Goal: Task Accomplishment & Management: Use online tool/utility

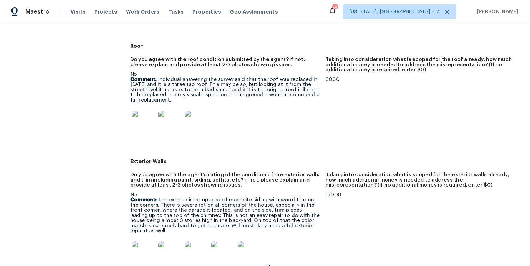
scroll to position [254, 0]
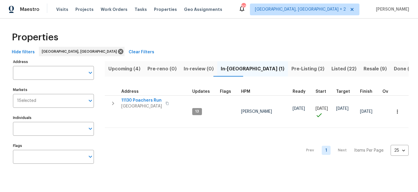
click at [154, 31] on div "Properties" at bounding box center [208, 37] width 399 height 19
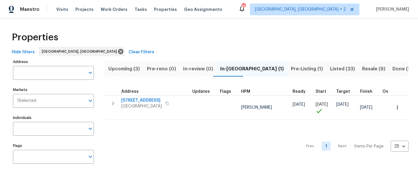
click at [291, 72] on span "Pre-Listing (1)" at bounding box center [307, 69] width 32 height 8
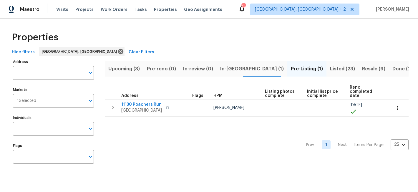
drag, startPoint x: 185, startPoint y: 165, endPoint x: 175, endPoint y: 150, distance: 17.8
click at [185, 165] on div "Prev 1 Next Items Per Page 25 25 ​" at bounding box center [257, 143] width 304 height 53
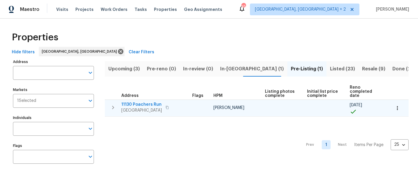
click at [112, 107] on icon "button" at bounding box center [112, 107] width 7 height 7
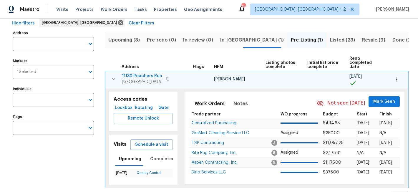
scroll to position [42, 0]
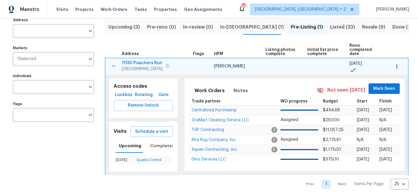
click at [151, 64] on span "11130 Poachers Run" at bounding box center [142, 63] width 41 height 6
click at [113, 66] on icon "button" at bounding box center [113, 65] width 7 height 7
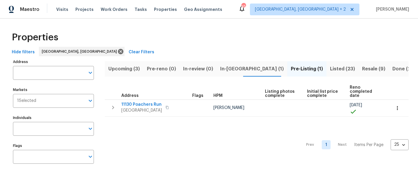
scroll to position [0, 0]
click at [228, 69] on span "In-reno (1)" at bounding box center [252, 69] width 64 height 8
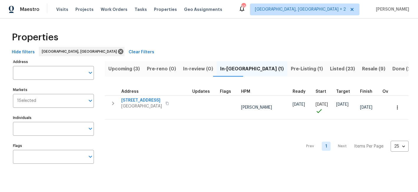
click at [241, 36] on div "Properties" at bounding box center [208, 37] width 399 height 19
click at [249, 21] on div "Properties Hide filters Richmond, VA Clear Filters Address Address Markets 1 Se…" at bounding box center [209, 99] width 418 height 160
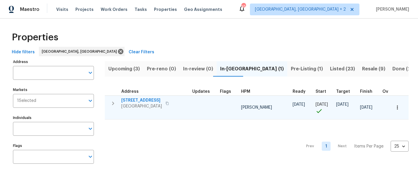
click at [113, 105] on icon "button" at bounding box center [112, 103] width 7 height 7
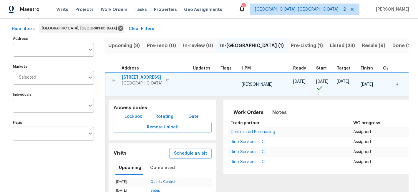
scroll to position [39, 0]
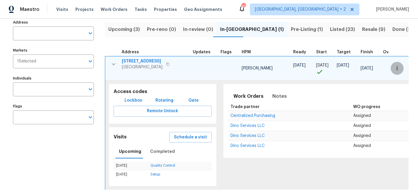
click at [394, 65] on icon "button" at bounding box center [397, 68] width 6 height 6
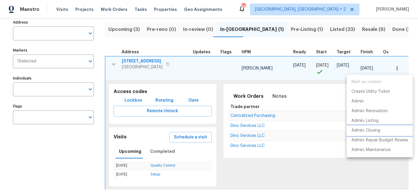
click at [376, 132] on p "Admin: Closing" at bounding box center [365, 130] width 29 height 6
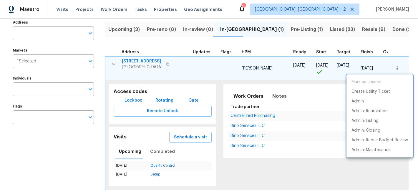
click at [112, 63] on div at bounding box center [209, 96] width 418 height 192
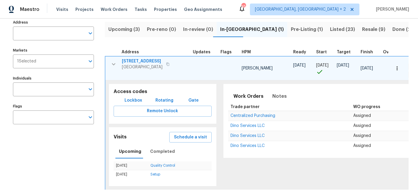
click at [113, 64] on icon "button" at bounding box center [114, 64] width 4 height 2
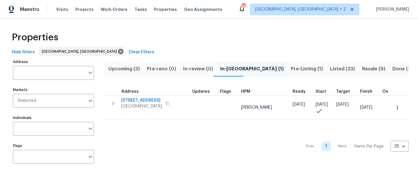
scroll to position [0, 0]
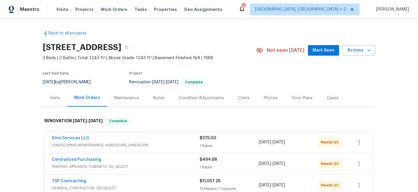
click at [235, 60] on span "3 Beds | 2 Baths | Total: 1243 ft² | Above Grade: 1243 ft² | Basement Finished:…" at bounding box center [149, 58] width 213 height 6
click at [272, 98] on div "Photos" at bounding box center [271, 98] width 14 height 6
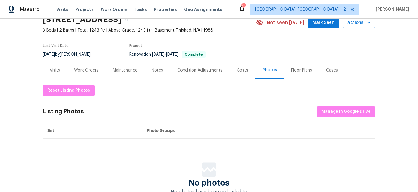
scroll to position [19, 0]
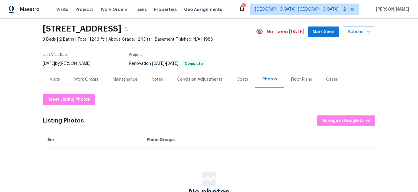
click at [84, 82] on div "Work Orders" at bounding box center [86, 79] width 39 height 17
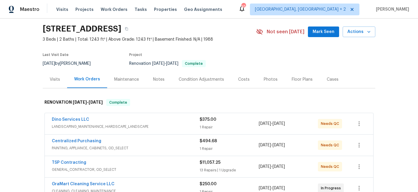
click at [21, 92] on div "Back to all projects 11130 Poachers Run, Chesterfield, VA 23832 3 Beds | 2 Bath…" at bounding box center [209, 105] width 418 height 173
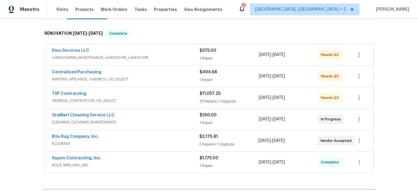
scroll to position [39, 0]
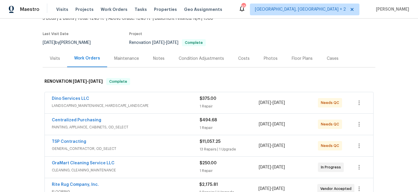
click at [401, 45] on div "Back to all projects 11130 Poachers Run, Chesterfield, VA 23832 3 Beds | 2 Bath…" at bounding box center [209, 105] width 418 height 173
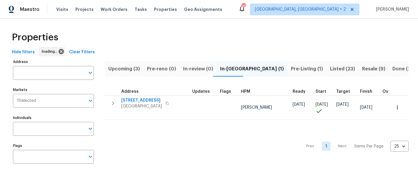
click at [121, 68] on span "Upcoming (3)" at bounding box center [123, 69] width 31 height 8
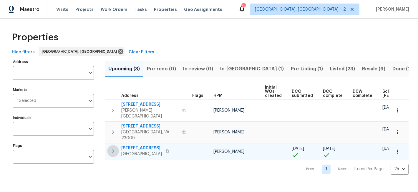
click at [110, 147] on icon "button" at bounding box center [112, 150] width 7 height 7
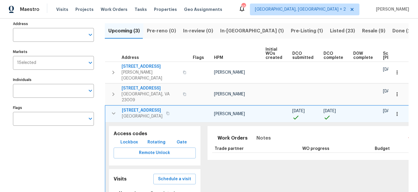
scroll to position [92, 0]
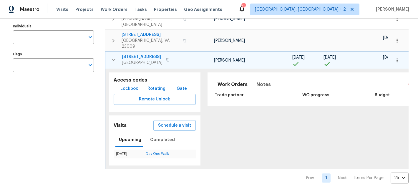
click at [256, 80] on span "Notes" at bounding box center [263, 84] width 14 height 8
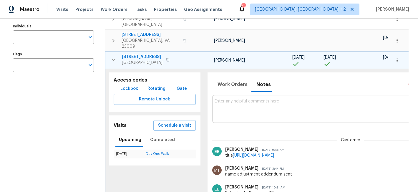
scroll to position [0, 76]
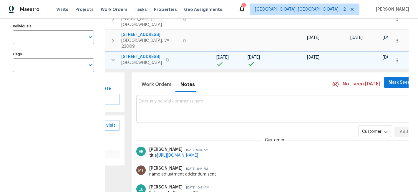
click at [343, 122] on body "Maestro Visits Projects Work Orders Tasks Properties Geo Assignments 45 Charles…" at bounding box center [209, 96] width 418 height 192
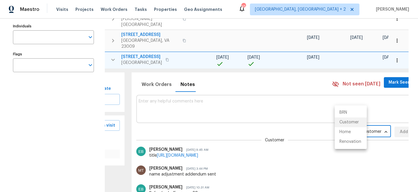
click at [343, 147] on ul "BRN Customer Home Renovation" at bounding box center [351, 127] width 32 height 44
click at [346, 141] on li "Renovation" at bounding box center [351, 142] width 32 height 10
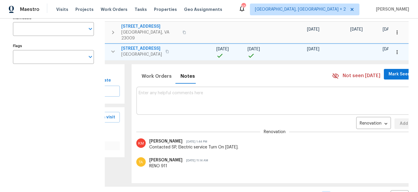
scroll to position [94, 0]
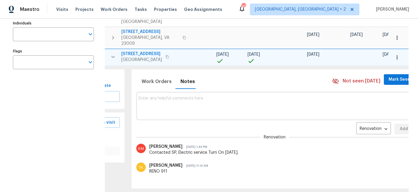
click at [394, 54] on icon "button" at bounding box center [397, 57] width 6 height 6
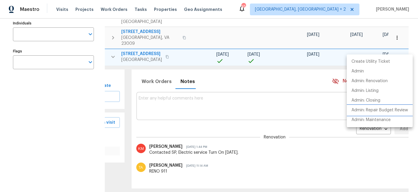
click at [380, 109] on p "Admin: Repair Budget Review" at bounding box center [379, 110] width 57 height 6
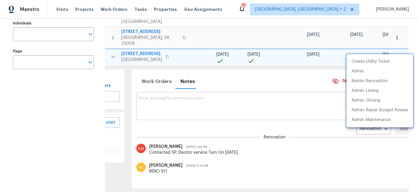
click at [173, 96] on div at bounding box center [209, 96] width 418 height 192
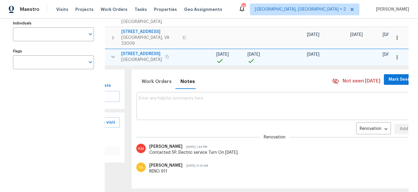
click at [178, 96] on textarea at bounding box center [275, 106] width 273 height 20
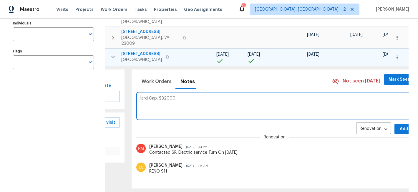
type textarea "Hard Cap: $32000"
click at [394, 124] on button "Add" at bounding box center [403, 129] width 19 height 11
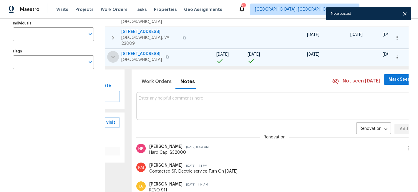
drag, startPoint x: 111, startPoint y: 49, endPoint x: 140, endPoint y: 36, distance: 32.3
click at [111, 53] on icon "button" at bounding box center [112, 56] width 7 height 7
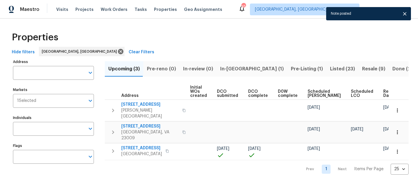
scroll to position [0, 0]
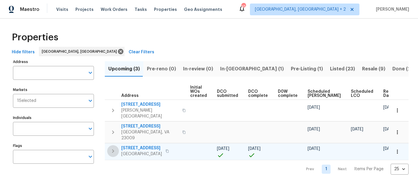
click at [114, 147] on icon "button" at bounding box center [112, 150] width 7 height 7
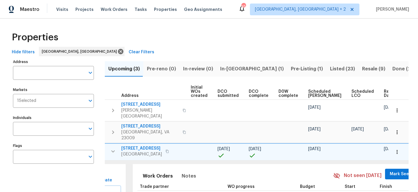
scroll to position [92, 0]
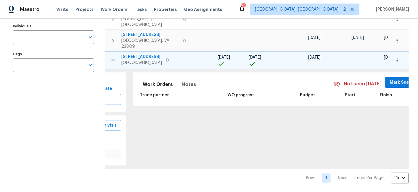
click at [111, 56] on icon "button" at bounding box center [112, 59] width 7 height 7
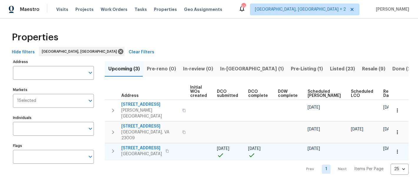
scroll to position [0, 0]
click at [170, 31] on div "Properties" at bounding box center [208, 37] width 399 height 19
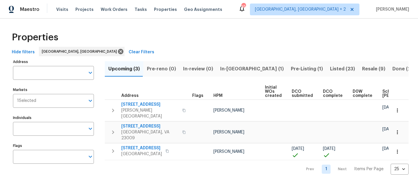
click at [249, 17] on div "Maestro Visits Projects Work Orders Tasks Properties Geo Assignments 45 Charles…" at bounding box center [209, 9] width 418 height 19
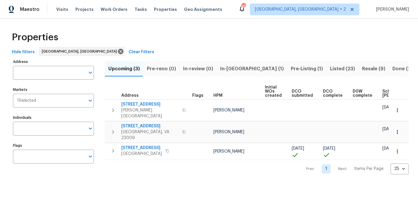
click at [157, 50] on div "Hide filters Richmond, VA Clear Filters" at bounding box center [208, 52] width 399 height 11
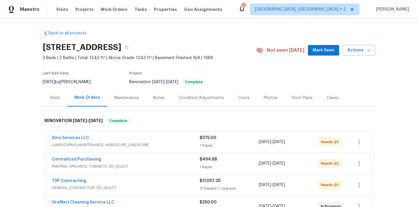
click at [248, 12] on div "Maestro Visits Projects Work Orders Tasks Properties Geo Assignments 45 [GEOGRA…" at bounding box center [209, 9] width 418 height 19
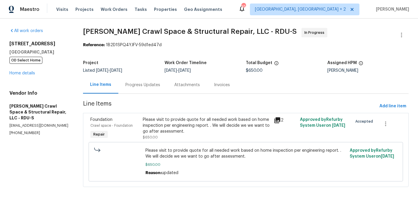
click at [41, 68] on div "14 W Bridlewood Trl Durham, NC 27713 OD Select Home Home details" at bounding box center [38, 58] width 59 height 35
click at [135, 84] on div "Progress Updates" at bounding box center [142, 85] width 35 height 6
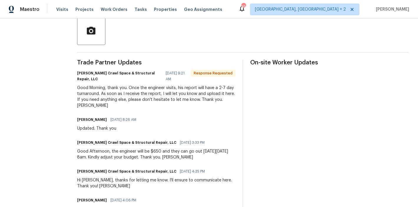
scroll to position [140, 0]
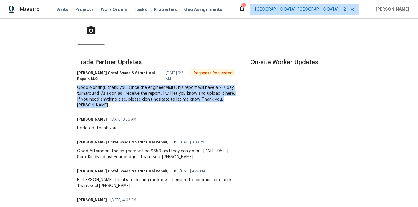
drag, startPoint x: 101, startPoint y: 105, endPoint x: 74, endPoint y: 88, distance: 31.1
click at [74, 88] on div "All work orders 14 W Bridlewood Trl Durham, NC 27713 OD Select Home Home detail…" at bounding box center [209, 85] width 418 height 414
click at [78, 95] on div "Good Morning, thank you. Once the engineer visits, his report will have a 2-7 d…" at bounding box center [156, 97] width 158 height 24
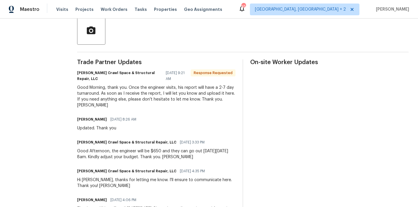
click at [190, 30] on div at bounding box center [242, 30] width 331 height 28
click at [73, 43] on div "All work orders 14 W Bridlewood Trl Durham, NC 27713 OD Select Home Home detail…" at bounding box center [209, 85] width 418 height 414
click at [97, 107] on div "Good Morning, thank you. Once the engineer visits, his report will have a 2-7 d…" at bounding box center [156, 97] width 158 height 24
click at [31, 89] on section "All work orders 14 W Bridlewood Trl Durham, NC 27713 OD Select Home Home detail…" at bounding box center [36, 85] width 54 height 395
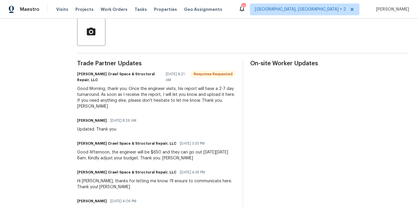
scroll to position [139, 0]
click at [131, 100] on div "Good Morning, thank you. Once the engineer visits, his report will have a 2-7 d…" at bounding box center [156, 98] width 158 height 24
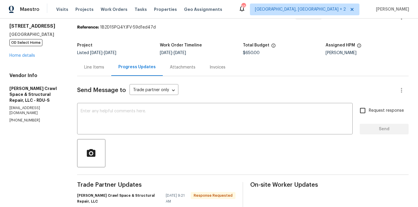
scroll to position [0, 0]
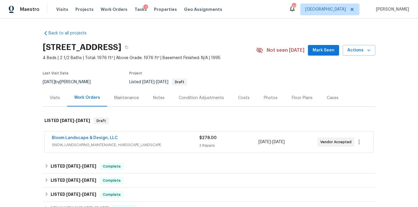
scroll to position [10, 0]
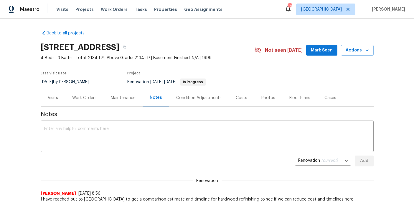
click at [23, 61] on div "Back to all projects [STREET_ADDRESS] 4 Beds | 3 Baths | Total: 2134 ft² | Abov…" at bounding box center [207, 113] width 414 height 189
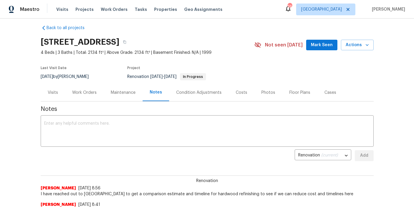
scroll to position [11, 0]
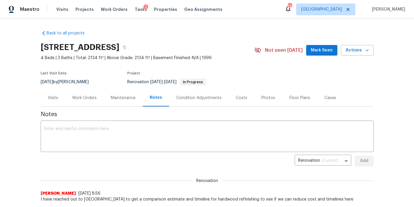
click at [150, 23] on div "Back to all projects 2901 Piney Ct, Raleigh, NC 27603 4 Beds | 3 Baths | Total:…" at bounding box center [207, 113] width 414 height 189
click at [83, 97] on div "Work Orders" at bounding box center [84, 98] width 24 height 6
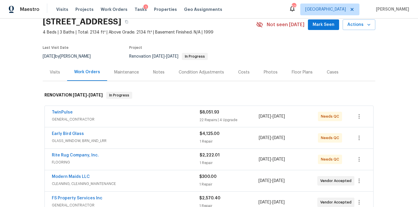
scroll to position [56, 0]
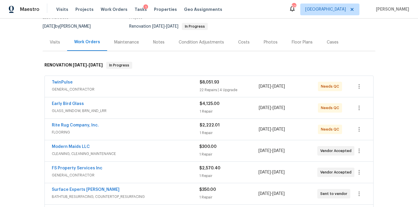
click at [247, 13] on div "Maestro Visits Projects Work Orders Tasks 1 Properties Geo Assignments 52 Ralei…" at bounding box center [209, 9] width 418 height 19
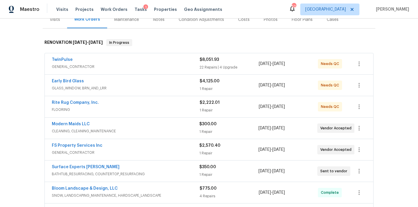
scroll to position [74, 0]
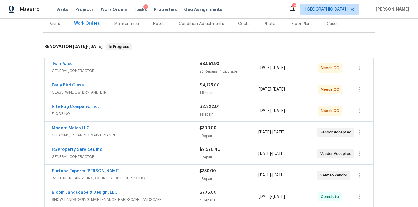
click at [28, 148] on div "Back to all projects 2901 Piney Ct, Raleigh, NC 27603 4 Beds | 3 Baths | Total:…" at bounding box center [209, 113] width 418 height 189
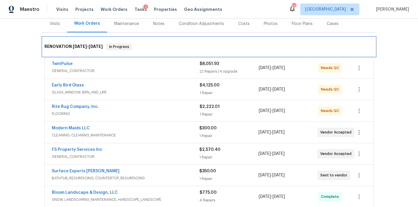
click at [159, 46] on div "RENOVATION 9/19/25 - 10/2/25 In Progress" at bounding box center [208, 46] width 329 height 7
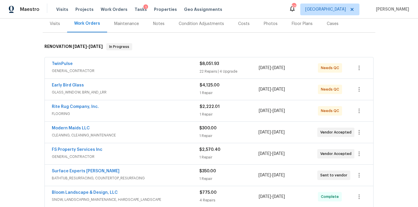
click at [22, 52] on div "Back to all projects 2901 Piney Ct, Raleigh, NC 27603 4 Beds | 3 Baths | Total:…" at bounding box center [209, 113] width 418 height 189
click at [256, 7] on div "Maestro Visits Projects Work Orders Tasks 1 Properties Geo Assignments 52 Ralei…" at bounding box center [209, 9] width 418 height 19
click at [26, 112] on div "Back to all projects 2901 Piney Ct, Raleigh, NC 27603 4 Beds | 3 Baths | Total:…" at bounding box center [209, 113] width 418 height 189
click at [22, 132] on div "Back to all projects 2901 Piney Ct, Raleigh, NC 27603 4 Beds | 3 Baths | Total:…" at bounding box center [209, 113] width 418 height 189
click at [21, 62] on div "Back to all projects 2901 Piney Ct, Raleigh, NC 27603 4 Beds | 3 Baths | Total:…" at bounding box center [209, 113] width 418 height 189
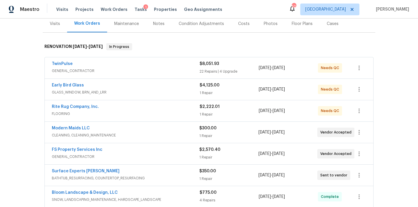
click at [21, 65] on div "Back to all projects 2901 Piney Ct, Raleigh, NC 27603 4 Beds | 3 Baths | Total:…" at bounding box center [209, 113] width 418 height 189
click at [29, 62] on div "Back to all projects 2901 Piney Ct, Raleigh, NC 27603 4 Beds | 3 Baths | Total:…" at bounding box center [209, 113] width 418 height 189
click at [32, 69] on div "Back to all projects 2901 Piney Ct, Raleigh, NC 27603 4 Beds | 3 Baths | Total:…" at bounding box center [209, 113] width 418 height 189
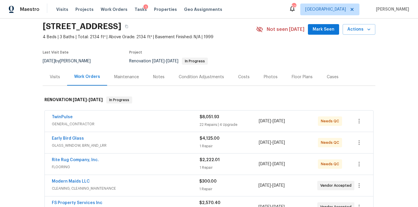
scroll to position [20, 0]
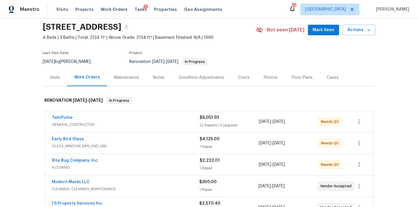
click at [241, 10] on div "Maestro Visits Projects Work Orders Tasks 1 Properties Geo Assignments 52 Ralei…" at bounding box center [209, 9] width 418 height 19
click at [18, 110] on div "Back to all projects 2901 Piney Ct, Raleigh, NC 27603 4 Beds | 3 Baths | Total:…" at bounding box center [209, 113] width 418 height 189
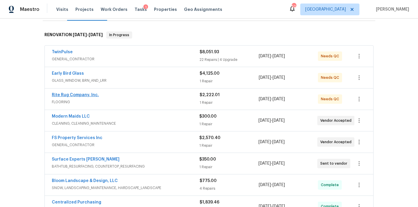
scroll to position [91, 0]
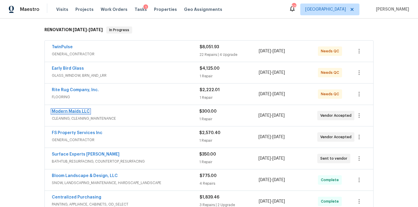
click at [68, 113] on link "Modern Maids LLC" at bounding box center [71, 111] width 38 height 4
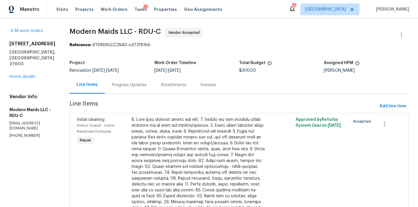
click at [147, 87] on div "Progress Updates" at bounding box center [129, 85] width 35 height 6
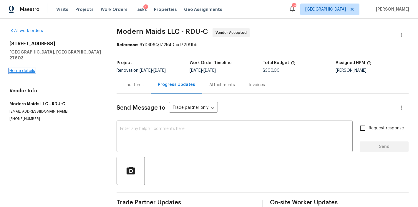
click at [18, 69] on link "Home details" at bounding box center [22, 71] width 26 height 4
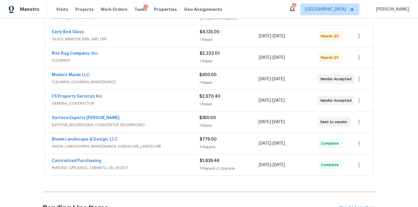
scroll to position [139, 0]
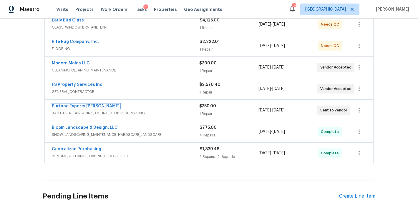
click at [74, 107] on link "Surface Experts Cary" at bounding box center [86, 106] width 68 height 4
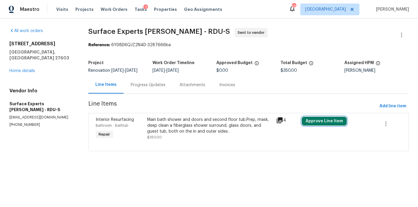
click at [335, 124] on button "Approve Line Item" at bounding box center [324, 121] width 45 height 9
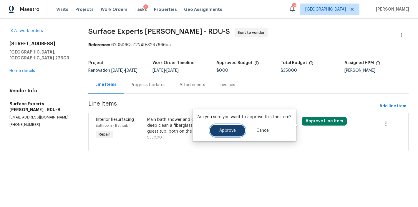
click at [219, 136] on button "Approve" at bounding box center [227, 131] width 35 height 12
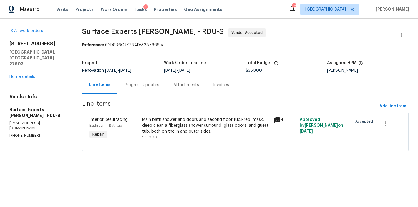
click at [138, 82] on div "Progress Updates" at bounding box center [141, 85] width 35 height 6
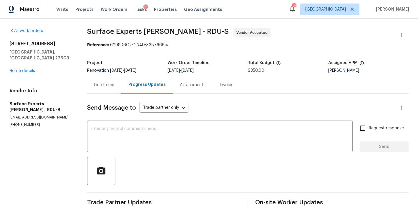
click at [107, 85] on div "Line Items" at bounding box center [104, 85] width 20 height 6
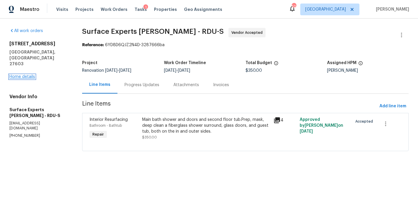
click at [20, 75] on link "Home details" at bounding box center [22, 77] width 26 height 4
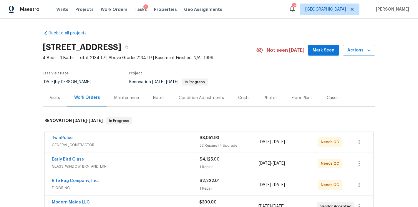
click at [17, 145] on div "Back to all projects 2901 Piney Ct, Raleigh, NC 27603 4 Beds | 3 Baths | Total:…" at bounding box center [209, 113] width 418 height 189
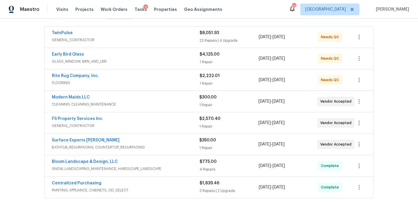
scroll to position [106, 0]
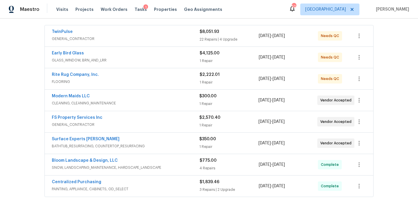
click at [258, 8] on div "Maestro Visits Projects Work Orders Tasks 1 Properties Geo Assignments 52 Ralei…" at bounding box center [209, 9] width 418 height 19
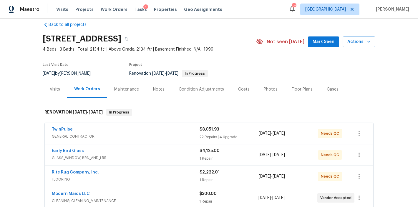
scroll to position [0, 0]
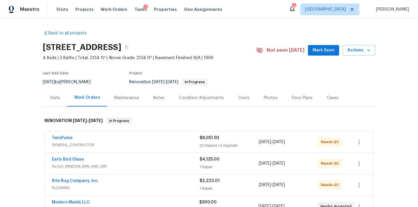
click at [205, 24] on div "Back to all projects 2901 Piney Ct, Raleigh, NC 27603 4 Beds | 3 Baths | Total:…" at bounding box center [209, 113] width 418 height 189
click at [233, 2] on div "Maestro Visits Projects Work Orders Tasks 1 Properties Geo Assignments 52 Ralei…" at bounding box center [209, 9] width 418 height 19
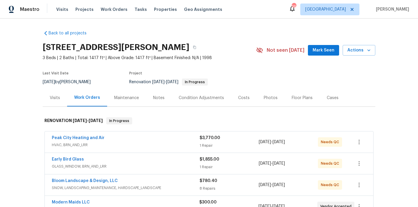
click at [23, 68] on div "Back to all projects [STREET_ADDRESS][PERSON_NAME] 3 Beds | 2 Baths | Total: 14…" at bounding box center [209, 113] width 418 height 189
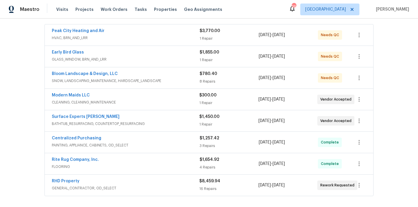
scroll to position [107, 0]
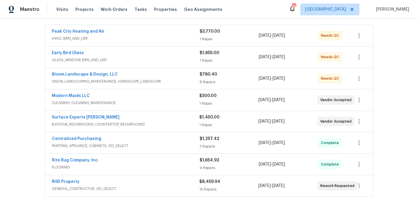
click at [62, 93] on span "Modern Maids LLC" at bounding box center [71, 96] width 38 height 6
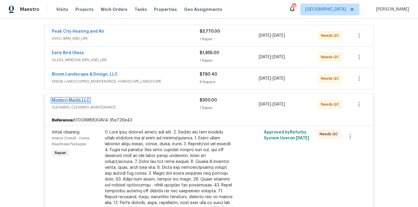
click at [62, 99] on link "Modern Maids LLC" at bounding box center [71, 100] width 38 height 4
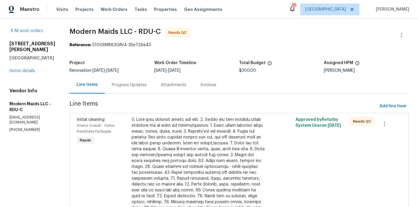
click at [138, 85] on div "Progress Updates" at bounding box center [129, 85] width 35 height 6
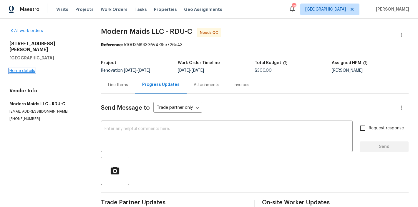
click at [27, 69] on link "Home details" at bounding box center [22, 71] width 26 height 4
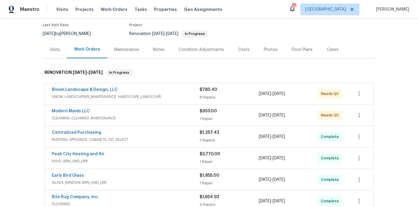
scroll to position [170, 0]
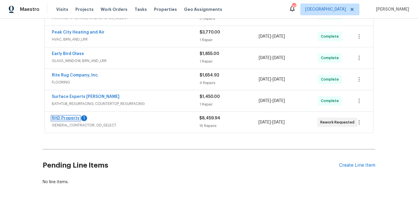
click at [73, 118] on link "RHD Property" at bounding box center [66, 118] width 28 height 4
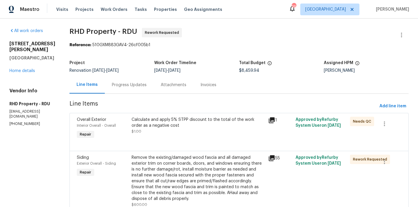
click at [135, 87] on div "Progress Updates" at bounding box center [129, 85] width 35 height 6
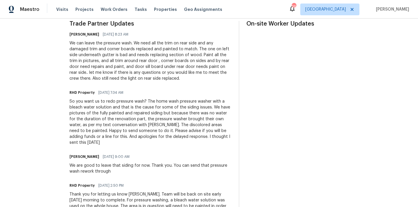
scroll to position [179, 0]
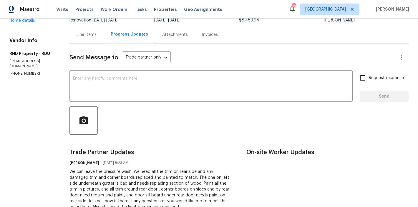
scroll to position [48, 0]
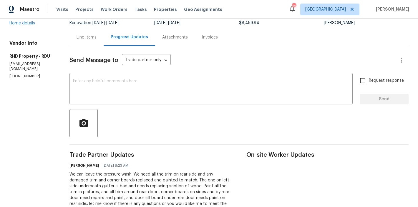
click at [263, 6] on div "Maestro Visits Projects Work Orders Tasks Properties Geo Assignments 36 Raleigh…" at bounding box center [209, 9] width 418 height 19
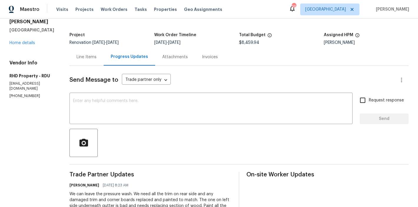
scroll to position [0, 0]
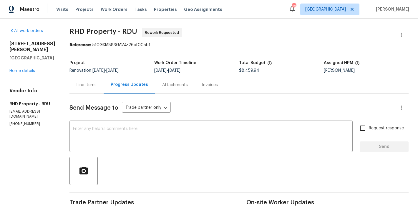
click at [50, 75] on div "All work orders 705 Morton Farm Rd Holly Springs, NC 27540 Home details Vendor …" at bounding box center [32, 77] width 46 height 99
click at [233, 18] on div "Maestro Visits Projects Work Orders Tasks Properties Geo Assignments 36 Raleigh…" at bounding box center [209, 9] width 418 height 19
click at [34, 69] on link "Home details" at bounding box center [22, 71] width 26 height 4
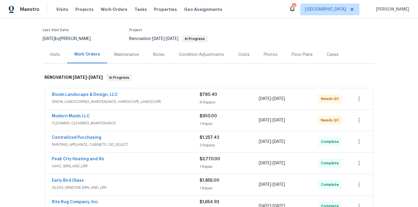
scroll to position [44, 0]
click at [263, 38] on section "705 Morton Farm Rd, Holly Springs, NC 27540 3 Beds | 2 Baths | Total: 1417 ft² …" at bounding box center [209, 20] width 333 height 49
click at [257, 12] on div "Maestro Visits Projects Work Orders Tasks Properties Geo Assignments 36 Raleigh…" at bounding box center [209, 9] width 418 height 19
click at [18, 121] on div "Back to all projects 705 Morton Farm Rd, Holly Springs, NC 27540 3 Beds | 2 Bat…" at bounding box center [209, 113] width 418 height 189
click at [16, 101] on div "Back to all projects 705 Morton Farm Rd, Holly Springs, NC 27540 3 Beds | 2 Bat…" at bounding box center [209, 113] width 418 height 189
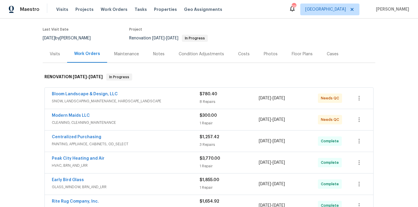
click at [103, 33] on div "Last Visit Date 9/26/2025 by Shawn Wise Project Renovation 9/17/2025 - 9/27/202…" at bounding box center [143, 34] width 200 height 21
click at [17, 88] on div "Back to all projects 705 Morton Farm Rd, Holly Springs, NC 27540 3 Beds | 2 Bat…" at bounding box center [209, 113] width 418 height 189
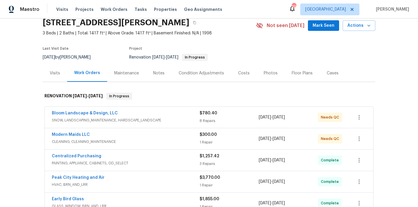
scroll to position [0, 0]
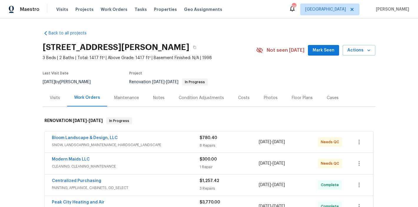
click at [245, 31] on div "Back to all projects 705 Morton Farm Rd, Holly Springs, NC 27540 3 Beds | 2 Bat…" at bounding box center [209, 193] width 333 height 334
click at [247, 7] on div "Maestro Visits Projects Work Orders Tasks Properties Geo Assignments 36 Raleigh…" at bounding box center [209, 9] width 418 height 19
click at [25, 115] on div "Back to all projects 705 Morton Farm Rd, Holly Springs, NC 27540 3 Beds | 2 Bat…" at bounding box center [209, 113] width 418 height 189
click at [108, 34] on div "Back to all projects 705 Morton Farm Rd, Holly Springs, NC 27540 3 Beds | 2 Bat…" at bounding box center [209, 193] width 333 height 334
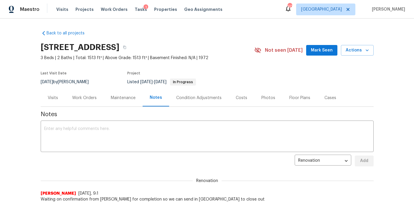
click at [252, 11] on div "Maestro Visits Projects Work Orders Tasks 1 Properties Geo Assignments 40 Ralei…" at bounding box center [207, 9] width 414 height 19
click at [13, 133] on div "Back to all projects [STREET_ADDRESS] 3 Beds | 2 Baths | Total: 1513 ft² | Abov…" at bounding box center [207, 113] width 414 height 189
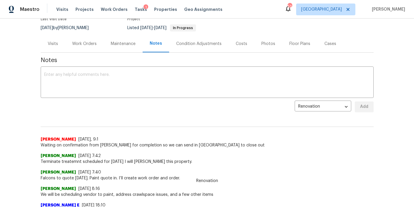
click at [82, 45] on div "Work Orders" at bounding box center [84, 44] width 24 height 6
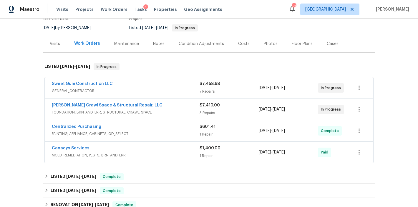
click at [100, 107] on span "Falcone Crawl Space & Structural Repair, LLC" at bounding box center [107, 105] width 111 height 6
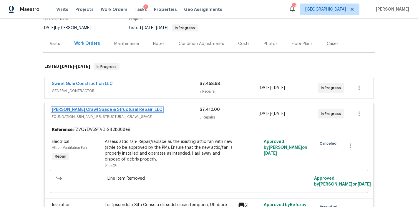
click at [88, 111] on link "Falcone Crawl Space & Structural Repair, LLC" at bounding box center [107, 110] width 111 height 4
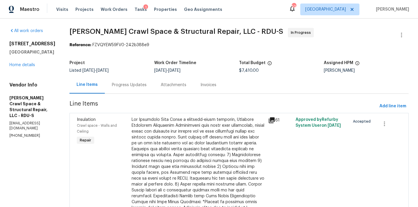
click at [133, 84] on div "Progress Updates" at bounding box center [129, 85] width 35 height 6
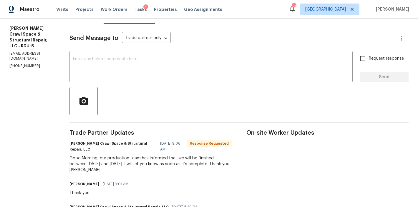
scroll to position [112, 0]
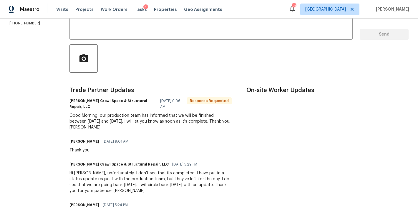
click at [127, 120] on div "Good Morning, our production team has informed that we will be finished between…" at bounding box center [150, 122] width 162 height 18
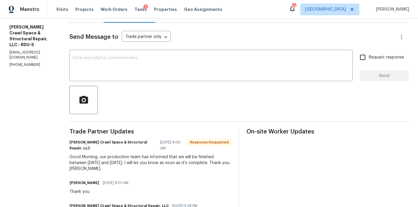
scroll to position [121, 0]
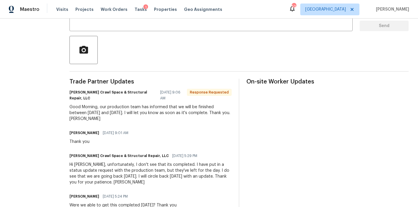
click at [148, 114] on div "Good Morning, our production team has informed that we will be finished between…" at bounding box center [150, 113] width 162 height 18
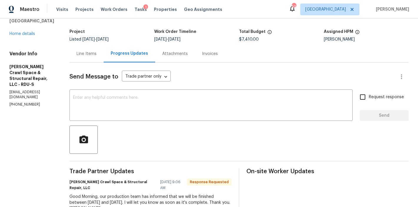
scroll to position [0, 0]
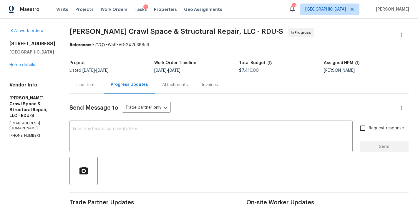
click at [55, 61] on div "3721 Suffolk St Durham, NC 27707 Home details" at bounding box center [32, 54] width 46 height 27
click at [45, 69] on div "All work orders 3721 Suffolk St Durham, NC 27707 Home details Vendor Info Falco…" at bounding box center [32, 83] width 46 height 110
click at [233, 8] on div "Maestro Visits Projects Work Orders Tasks 1 Properties Geo Assignments 53 Ralei…" at bounding box center [209, 9] width 418 height 19
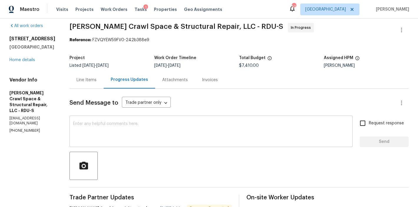
scroll to position [10, 0]
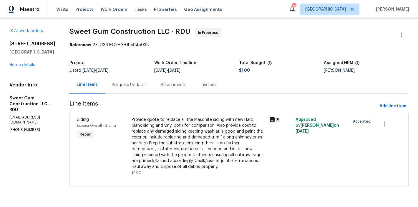
click at [55, 57] on div "[STREET_ADDRESS][PERSON_NAME] Home details" at bounding box center [32, 54] width 46 height 27
click at [132, 85] on div "Progress Updates" at bounding box center [129, 85] width 35 height 6
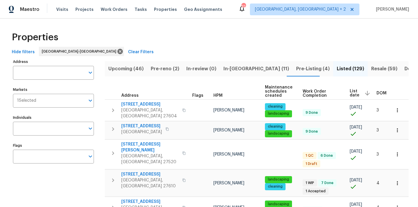
click at [241, 10] on div "Maestro Visits Projects Work Orders Tasks Properties Geo Assignments 32 Charles…" at bounding box center [209, 9] width 418 height 19
click at [228, 40] on div "Properties" at bounding box center [208, 37] width 399 height 19
click at [247, 14] on div "Maestro Visits Projects Work Orders Tasks Properties Geo Assignments 32 Charles…" at bounding box center [209, 9] width 418 height 19
click at [268, 40] on div "Properties" at bounding box center [208, 37] width 399 height 19
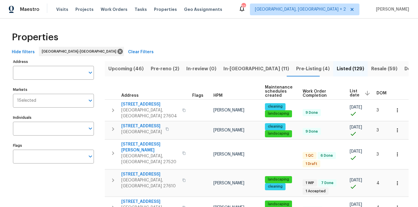
click at [63, 63] on div "Address Address" at bounding box center [53, 69] width 81 height 22
click at [123, 43] on div "Properties" at bounding box center [208, 37] width 399 height 19
click at [230, 46] on div "Properties" at bounding box center [208, 37] width 399 height 19
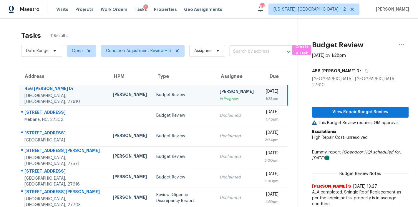
click at [258, 16] on div "Maestro Visits Projects Work Orders Tasks 1 Properties Geo Assignments 67 [US_S…" at bounding box center [209, 9] width 418 height 19
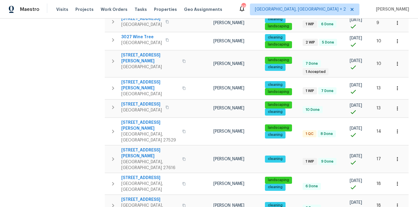
scroll to position [403, 0]
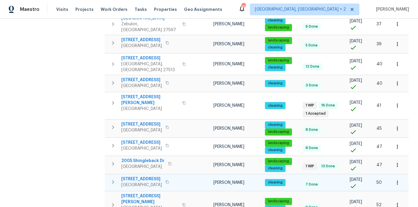
scroll to position [381, 0]
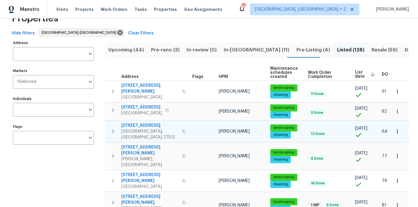
scroll to position [0, 19]
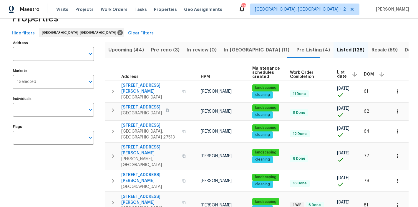
click at [256, 26] on div "Properties" at bounding box center [208, 18] width 399 height 19
click at [258, 11] on div "Maestro Visits Projects Work Orders Tasks Properties Geo Assignments 46 Charles…" at bounding box center [209, 9] width 418 height 19
click at [199, 28] on div "Hide filters Raleigh-Durham Clear Filters" at bounding box center [208, 33] width 399 height 11
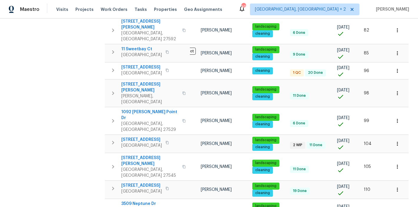
scroll to position [385, 0]
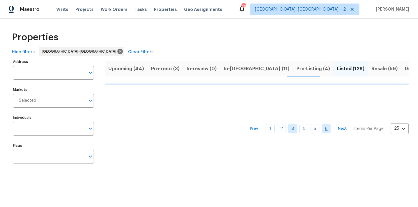
click at [323, 131] on link "6" at bounding box center [326, 128] width 9 height 9
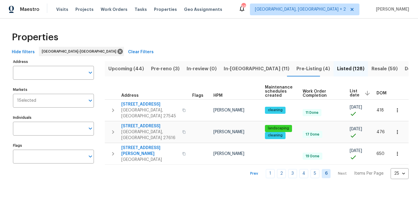
click at [261, 32] on div "Properties" at bounding box center [208, 37] width 399 height 19
click at [220, 32] on div "Properties" at bounding box center [208, 37] width 399 height 19
click at [250, 12] on div "Maestro Visits Projects Work Orders Tasks Properties Geo Assignments 46 Charles…" at bounding box center [209, 9] width 418 height 19
click at [174, 46] on div "Properties" at bounding box center [208, 37] width 399 height 19
click at [311, 169] on link "5" at bounding box center [315, 173] width 9 height 9
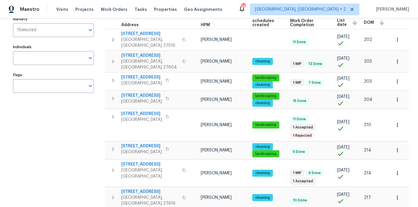
scroll to position [69, 0]
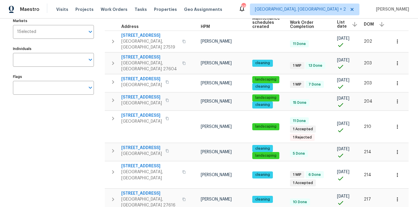
click at [240, 10] on div "Maestro Visits Projects Work Orders Tasks Properties Geo Assignments 46 Charles…" at bounding box center [209, 9] width 418 height 19
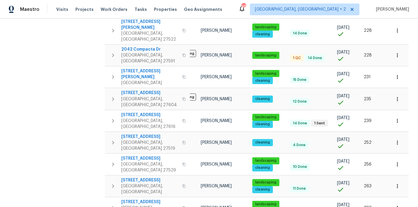
scroll to position [399, 0]
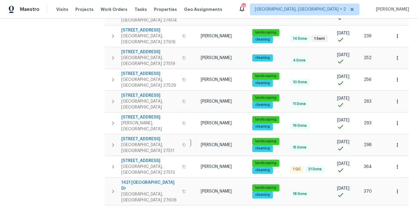
click at [252, 8] on div "Maestro Visits Projects Work Orders Tasks Properties Geo Assignments 46 Charles…" at bounding box center [209, 9] width 418 height 19
click at [254, 11] on div "Maestro Visits Projects Work Orders Tasks Properties Geo Assignments 46 Charles…" at bounding box center [209, 9] width 418 height 19
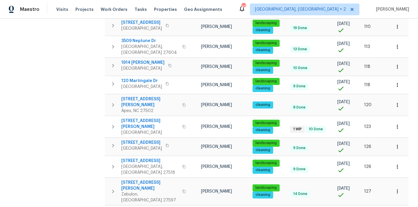
scroll to position [0, 18]
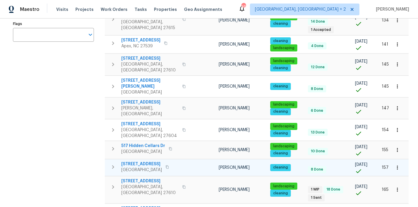
scroll to position [122, 0]
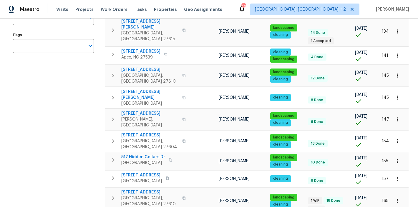
scroll to position [0, 0]
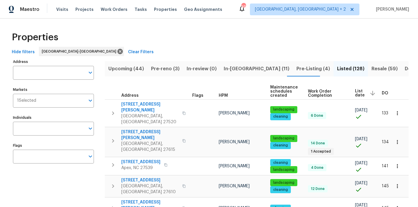
click at [250, 38] on div "Properties" at bounding box center [208, 37] width 399 height 19
click at [246, 9] on div "Maestro Visits Projects Work Orders Tasks Properties Geo Assignments [STREET_AD…" at bounding box center [209, 9] width 418 height 19
click at [253, 38] on div "Properties" at bounding box center [208, 37] width 399 height 19
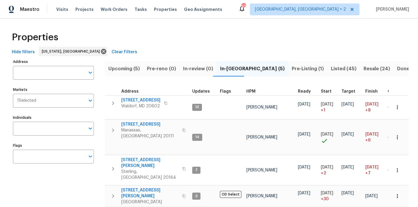
click at [164, 36] on div "Properties" at bounding box center [208, 37] width 399 height 19
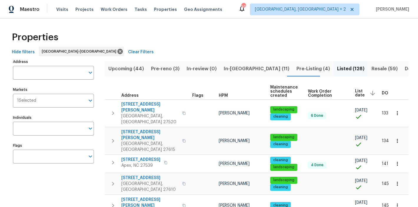
click at [162, 71] on span "Pre-reno (3)" at bounding box center [165, 69] width 29 height 8
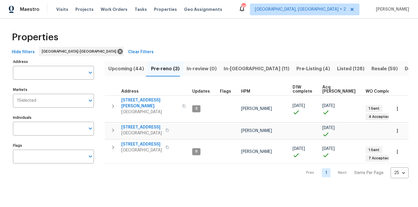
click at [120, 70] on span "Upcoming (44)" at bounding box center [126, 69] width 36 height 8
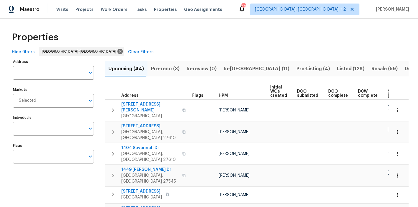
scroll to position [0, 81]
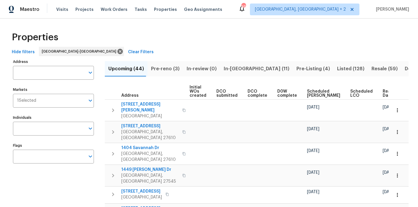
click at [383, 96] on span "Ready Date" at bounding box center [389, 93] width 13 height 8
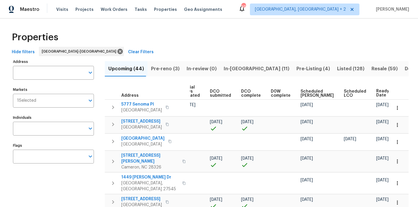
click at [263, 36] on div "Properties" at bounding box center [208, 37] width 399 height 19
click at [250, 10] on div "Maestro Visits Projects Work Orders Tasks Properties Geo Assignments 46 Charles…" at bounding box center [209, 9] width 418 height 19
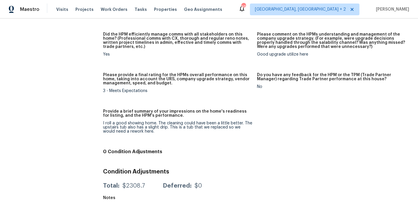
scroll to position [496, 0]
click at [132, 121] on div "I roll a good showing home. The cleaning could have been a little better. The u…" at bounding box center [177, 127] width 149 height 12
click at [190, 121] on div "I roll a good showing home. The cleaning could have been a little better. The u…" at bounding box center [177, 127] width 149 height 12
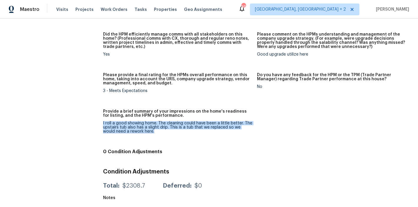
drag, startPoint x: 141, startPoint y: 127, endPoint x: 103, endPoint y: 121, distance: 38.9
click at [145, 125] on div "I roll a good showing home. The cleaning could have been a little better. The u…" at bounding box center [177, 127] width 149 height 12
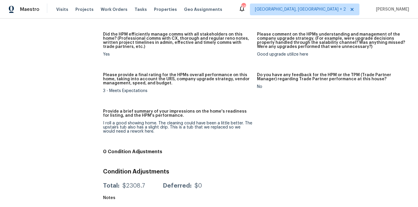
click at [135, 91] on figure "Please provide a final rating for the HPMs overall performance on this home, ta…" at bounding box center [180, 87] width 154 height 29
click at [140, 129] on div "I roll a good showing home. The cleaning could have been a little better. The u…" at bounding box center [177, 127] width 149 height 12
click at [146, 128] on div "I roll a good showing home. The cleaning could have been a little better. The u…" at bounding box center [177, 127] width 149 height 12
click at [142, 128] on div "I roll a good showing home. The cleaning could have been a little better. The u…" at bounding box center [177, 127] width 149 height 12
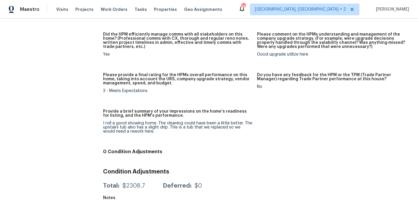
click at [139, 128] on div "I roll a good showing home. The cleaning could have been a little better. The u…" at bounding box center [177, 127] width 149 height 12
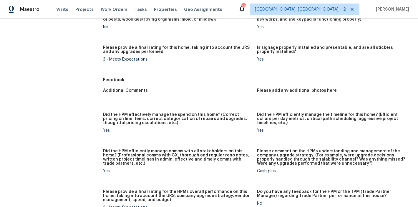
scroll to position [483, 0]
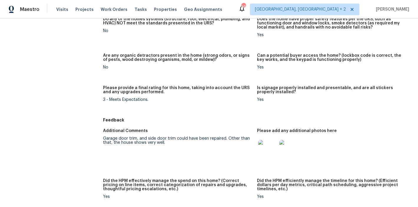
scroll to position [336, 0]
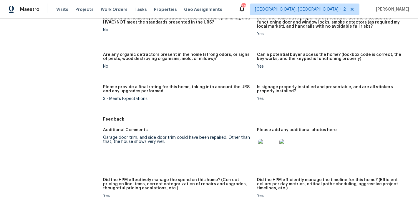
click at [268, 151] on img at bounding box center [267, 148] width 19 height 19
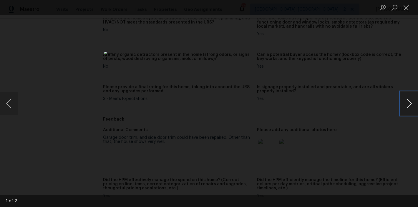
click at [410, 97] on button "Next image" at bounding box center [409, 104] width 18 height 24
click at [10, 104] on button "Previous image" at bounding box center [9, 104] width 18 height 24
click at [406, 9] on button "Close lightbox" at bounding box center [406, 7] width 12 height 10
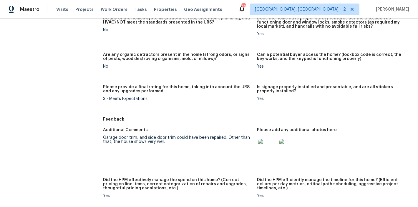
scroll to position [522, 0]
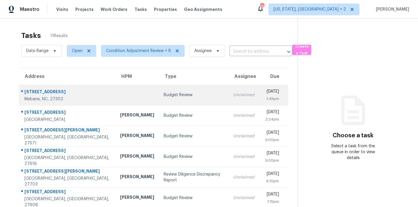
scroll to position [104, 0]
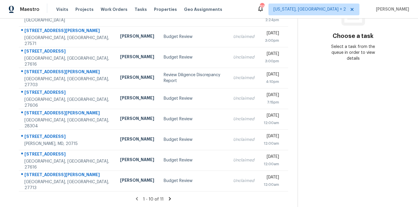
click at [169, 197] on icon at bounding box center [170, 198] width 2 height 3
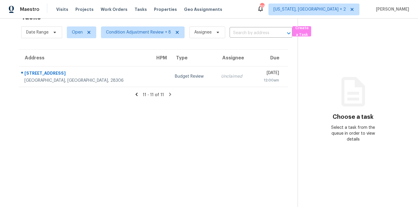
click at [137, 92] on icon at bounding box center [136, 94] width 5 height 5
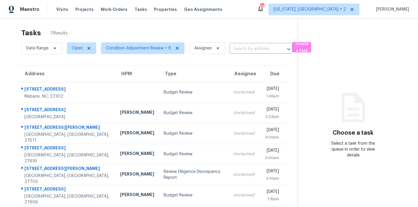
scroll to position [0, 0]
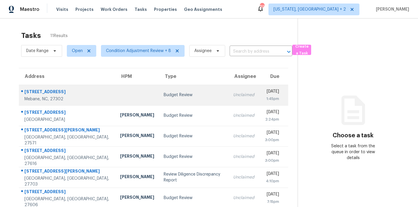
click at [115, 88] on td at bounding box center [137, 95] width 44 height 21
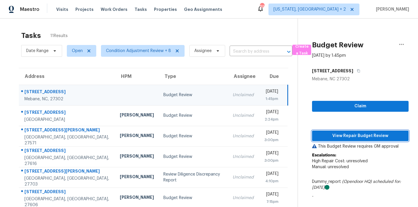
click at [373, 135] on span "View Repair Budget Review" at bounding box center [360, 135] width 87 height 7
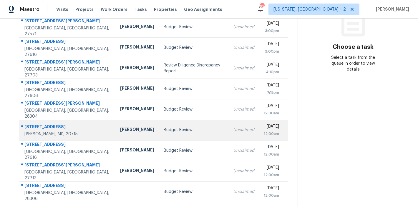
scroll to position [44, 0]
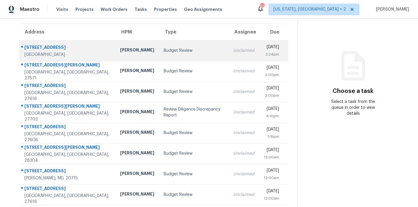
click at [159, 56] on td "Budget Review" at bounding box center [193, 50] width 69 height 21
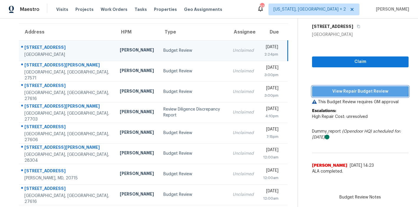
click at [351, 90] on span "View Repair Budget Review" at bounding box center [360, 91] width 87 height 7
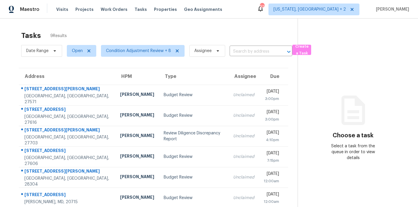
click at [253, 32] on div "Tasks 9 Results" at bounding box center [159, 35] width 276 height 15
click at [222, 25] on div "Tasks 10 Results Date Range Open Condition Adjustment Review + 8 Assignee ​ Cre…" at bounding box center [209, 157] width 418 height 277
click at [13, 70] on div "Address HPM Type Assignee Due [STREET_ADDRESS][PERSON_NAME] [PERSON_NAME] Budge…" at bounding box center [153, 179] width 288 height 223
click at [251, 3] on div "Maestro Visits Projects Work Orders Tasks Properties Geo Assignments 92 [US_STA…" at bounding box center [209, 9] width 418 height 19
click at [282, 37] on div "Tasks 10 Results" at bounding box center [159, 35] width 276 height 15
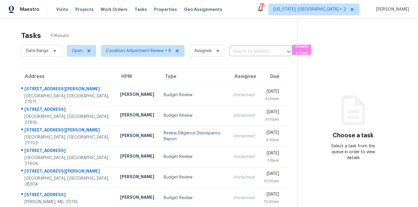
click at [282, 37] on div "Tasks 10 Results" at bounding box center [159, 35] width 276 height 15
click at [7, 113] on div "Tasks 10 Results Date Range Open Condition Adjustment Review + 8 Assignee ​ Cre…" at bounding box center [209, 157] width 418 height 277
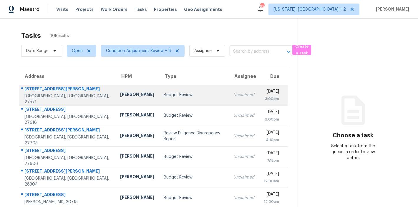
click at [164, 94] on div "Budget Review" at bounding box center [194, 95] width 60 height 6
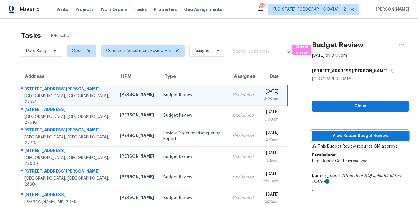
click at [359, 135] on span "View Repair Budget Review" at bounding box center [360, 135] width 87 height 7
